Goal: Task Accomplishment & Management: Use online tool/utility

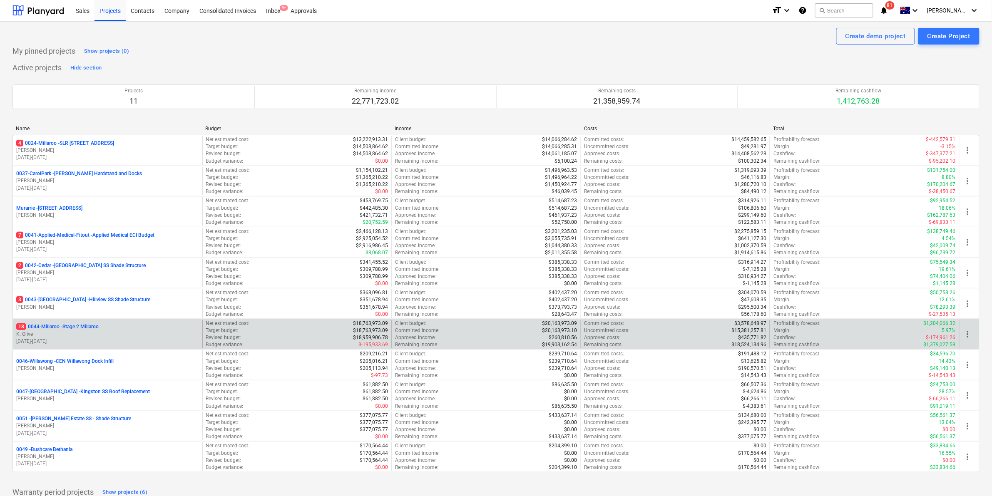
click at [75, 330] on p "18 0044-Millaroo - Stage 2 Millaroo" at bounding box center [57, 327] width 82 height 7
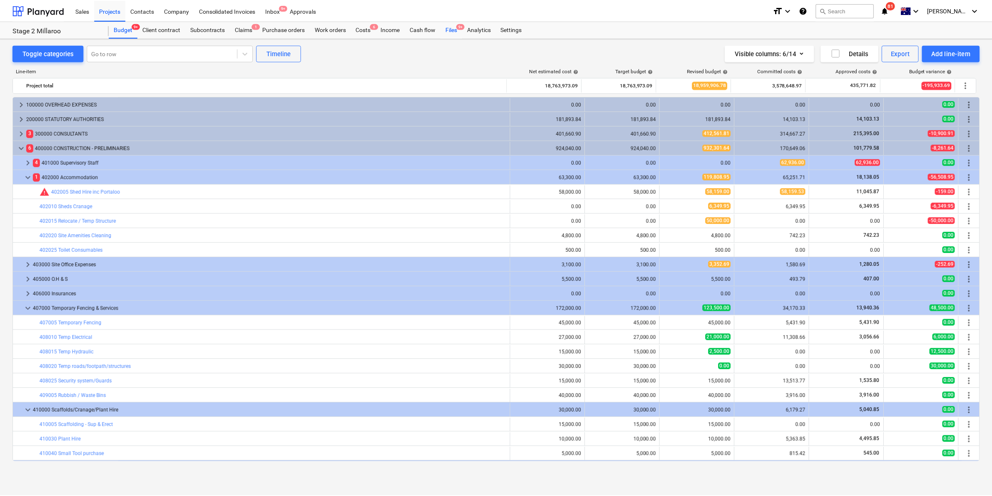
scroll to position [86, 0]
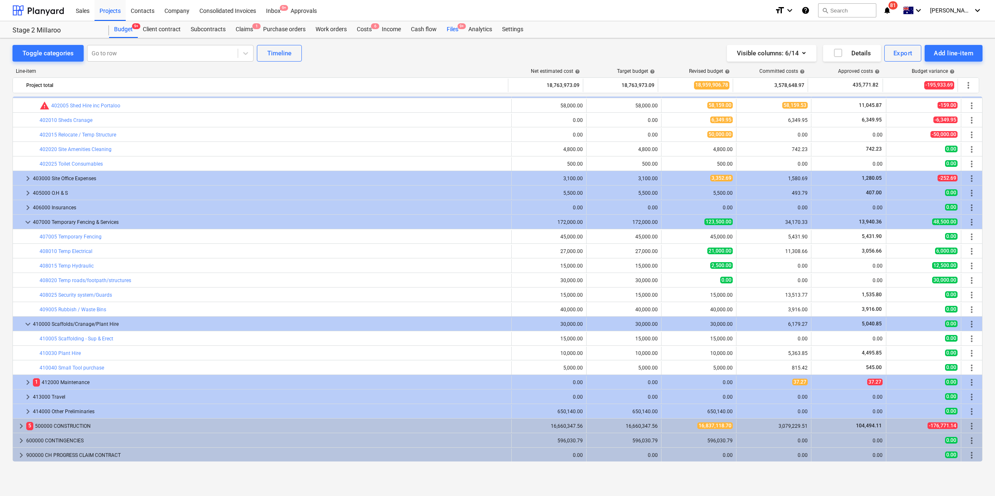
click at [455, 25] on div "Files 9+" at bounding box center [453, 29] width 22 height 17
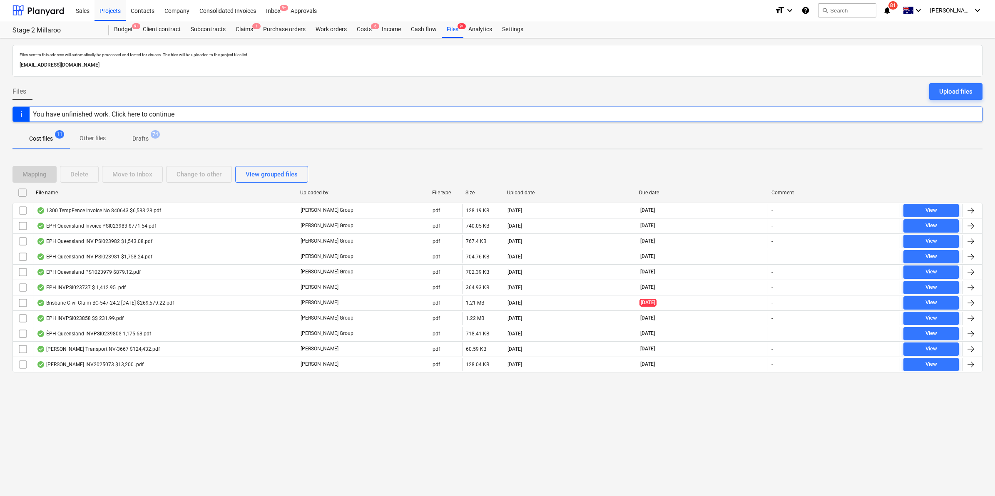
click at [57, 192] on div "File name" at bounding box center [165, 193] width 258 height 6
checkbox input "false"
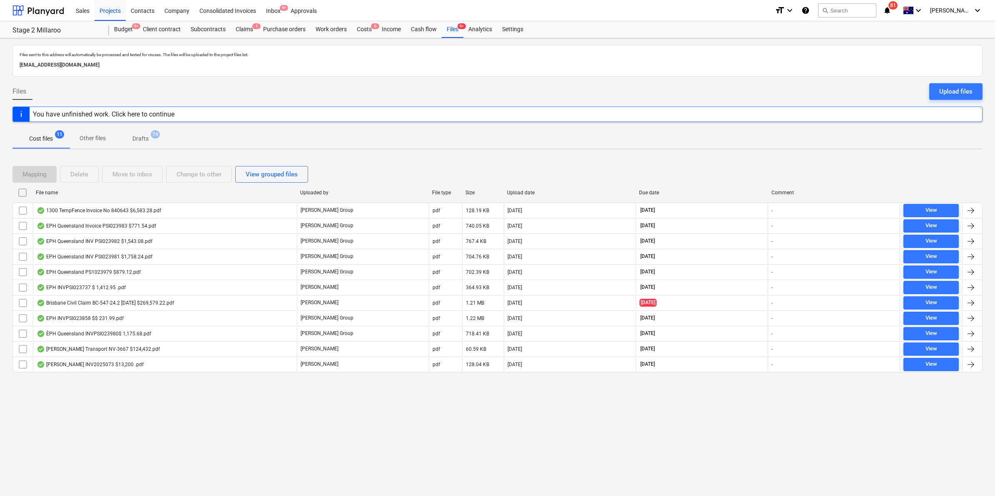
checkbox input "false"
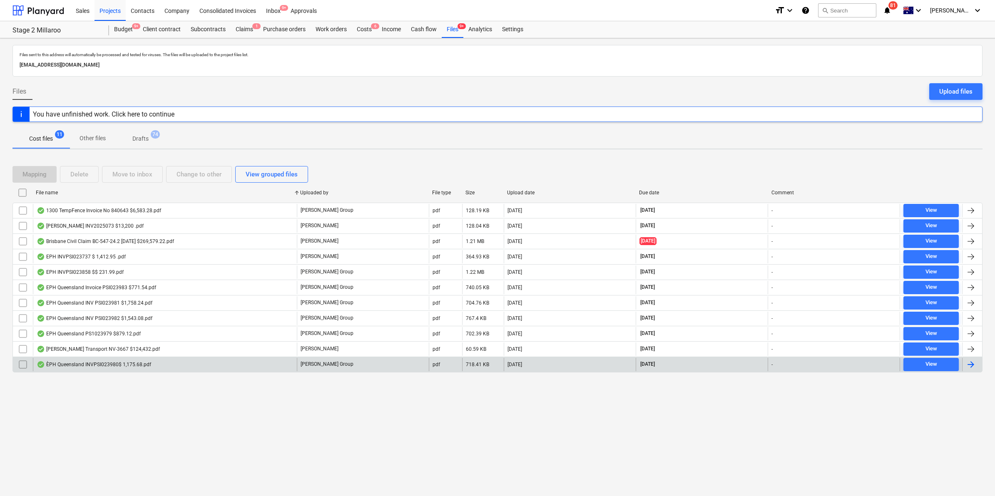
click at [129, 369] on div "ÈPH Queensland INVPSI023980$ 1,175.68.pdf" at bounding box center [165, 364] width 264 height 13
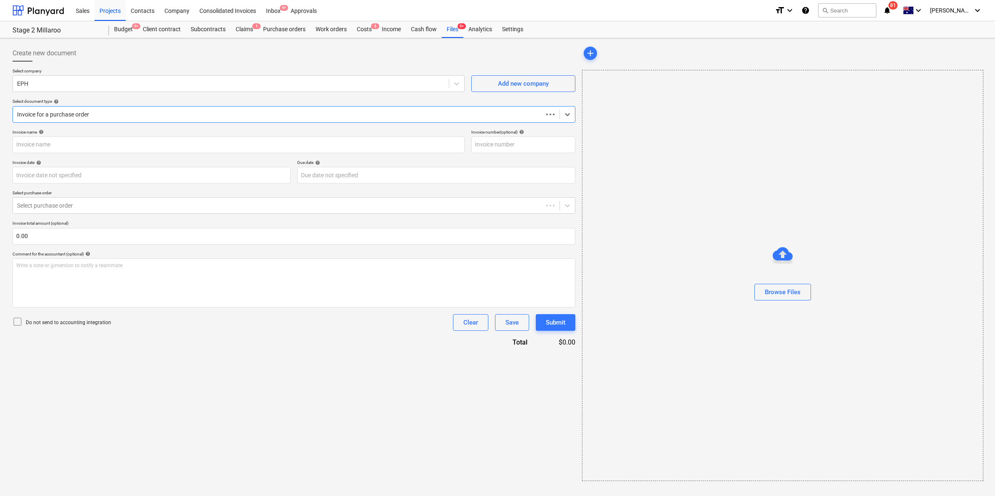
type input "PS1023980"
type input "[DATE]"
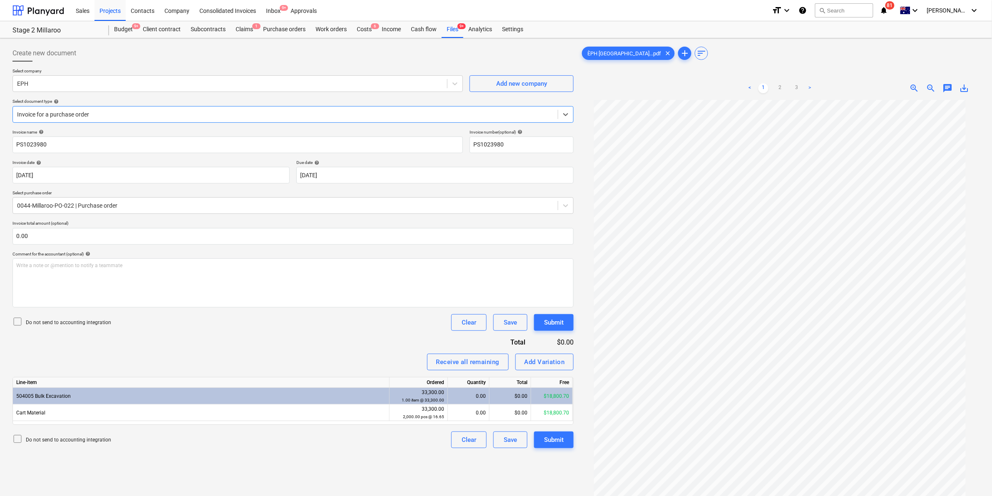
click at [107, 112] on div at bounding box center [285, 114] width 537 height 8
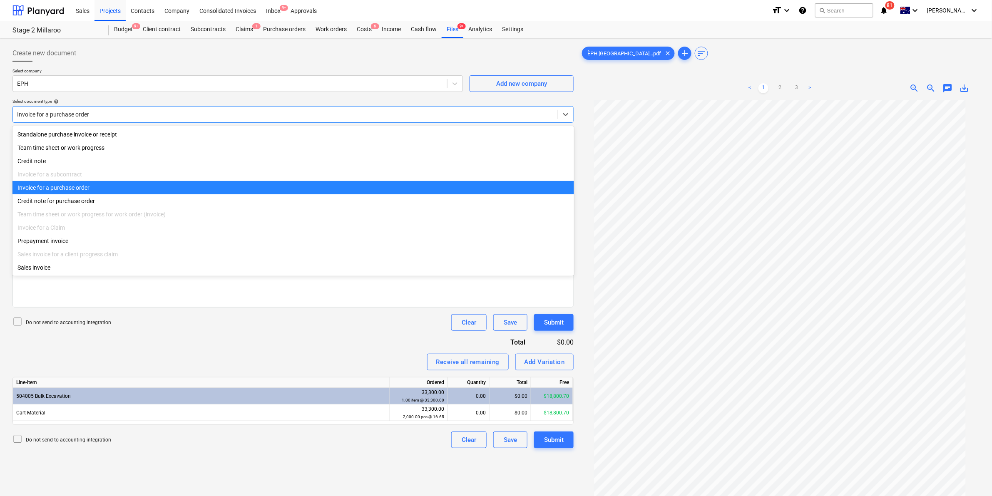
click at [84, 192] on div "Invoice for a purchase order" at bounding box center [293, 187] width 562 height 13
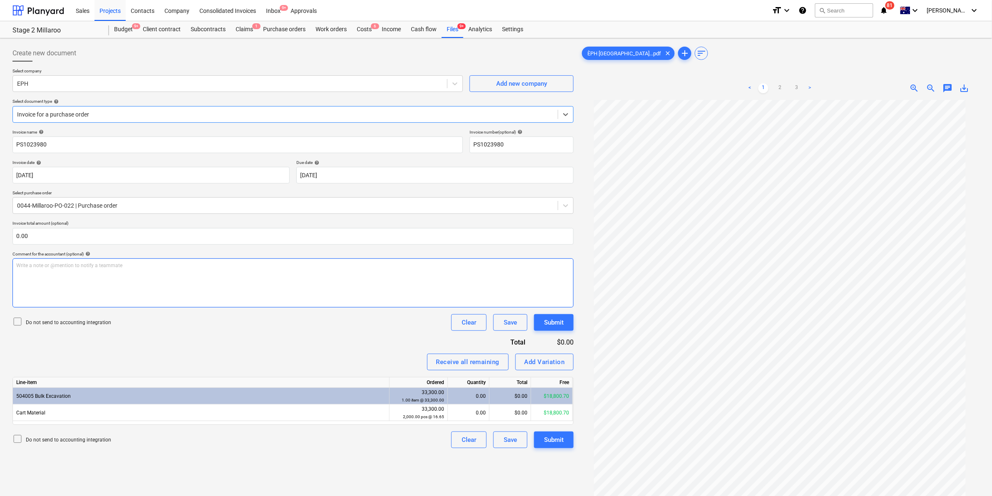
click at [158, 265] on p "Write a note or @mention to notify a teammate [PERSON_NAME]" at bounding box center [293, 265] width 554 height 7
click at [220, 322] on div "Do not send to accounting integration Clear Save Submit" at bounding box center [292, 322] width 561 height 17
click at [505, 411] on div "$0.00" at bounding box center [511, 413] width 42 height 17
drag, startPoint x: 134, startPoint y: 265, endPoint x: -15, endPoint y: 260, distance: 148.3
click at [0, 260] on html "Sales Projects Contacts Company Consolidated Invoices Inbox 9+ Approvals format…" at bounding box center [496, 248] width 992 height 496
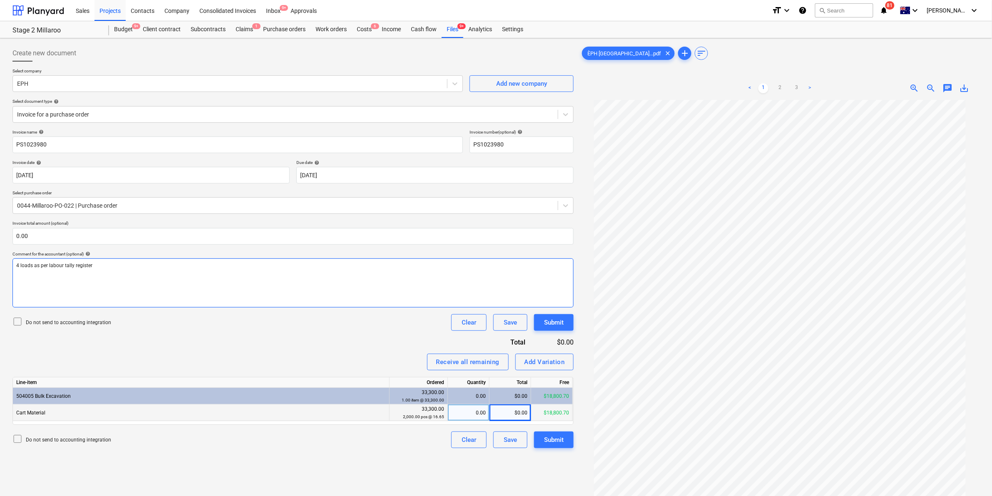
click at [100, 265] on p "4 loads as per labour tally register" at bounding box center [293, 265] width 554 height 7
click at [134, 329] on div "Do not send to accounting integration Clear Save Submit" at bounding box center [292, 322] width 561 height 17
